Goal: Task Accomplishment & Management: Complete application form

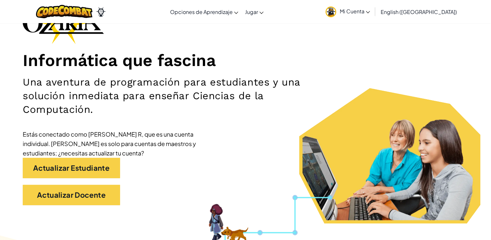
scroll to position [56, 0]
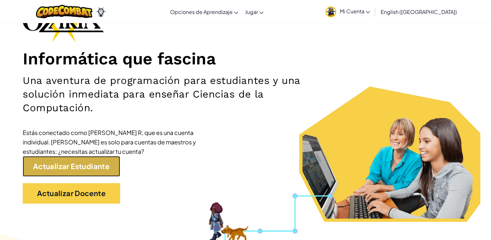
click at [107, 162] on link "Actualizar Estudiante" at bounding box center [71, 166] width 97 height 20
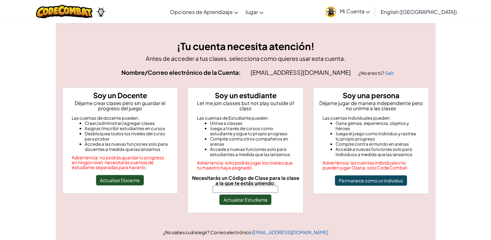
click at [224, 186] on input "Necesitarás un Código de Clase para la clase a la que te estás uniendo:" at bounding box center [246, 188] width 66 height 7
type input "ShelfAngryWant"
click at [246, 195] on button "Actualizar Estudiante" at bounding box center [246, 199] width 52 height 10
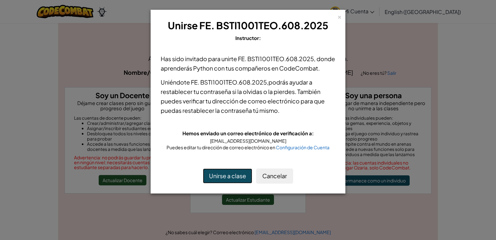
click at [234, 182] on button "Unirse a clase" at bounding box center [227, 175] width 49 height 15
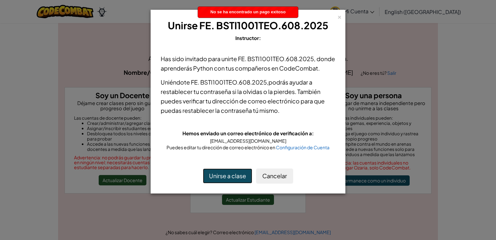
click at [234, 182] on button "Unirse a clase" at bounding box center [227, 175] width 49 height 15
